Goal: Find specific page/section: Find specific page/section

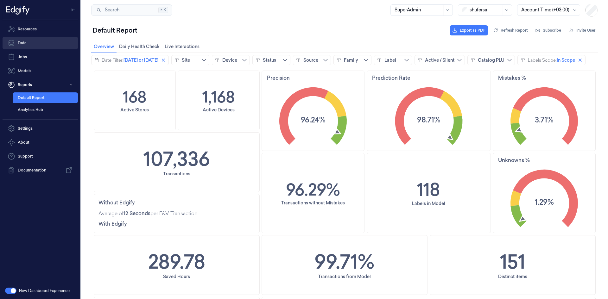
click at [40, 43] on link "Data" at bounding box center [40, 43] width 75 height 13
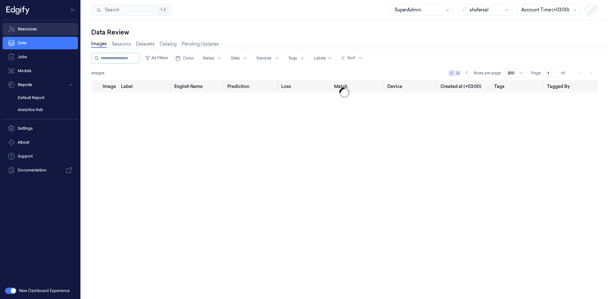
click at [40, 31] on link "Resources" at bounding box center [40, 29] width 75 height 13
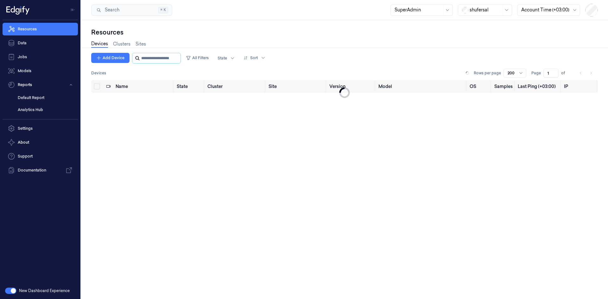
click at [172, 61] on input "string" at bounding box center [160, 58] width 38 height 10
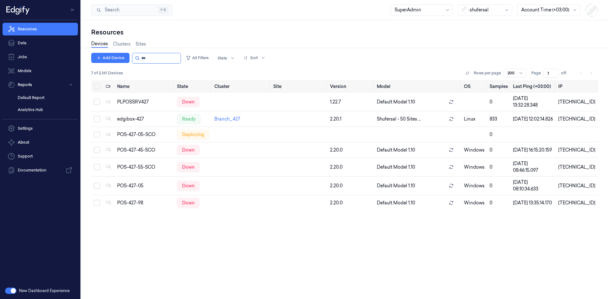
type input "***"
click at [182, 35] on div "Resources" at bounding box center [344, 32] width 507 height 9
click at [306, 42] on div "Devices Clusters Sites" at bounding box center [344, 45] width 507 height 16
drag, startPoint x: 312, startPoint y: 29, endPoint x: 319, endPoint y: 27, distance: 7.4
click at [312, 29] on div "Resources" at bounding box center [344, 32] width 507 height 9
